Goal: Navigation & Orientation: Find specific page/section

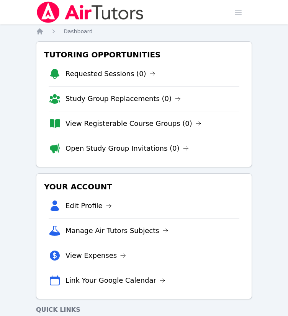
drag, startPoint x: 0, startPoint y: 0, endPoint x: 285, endPoint y: 95, distance: 300.6
click at [285, 95] on div "Home Sessions Study Groups Students Messages Open user menu KeAndrea Baldwin Op…" at bounding box center [144, 190] width 288 height 381
